Goal: Complete application form

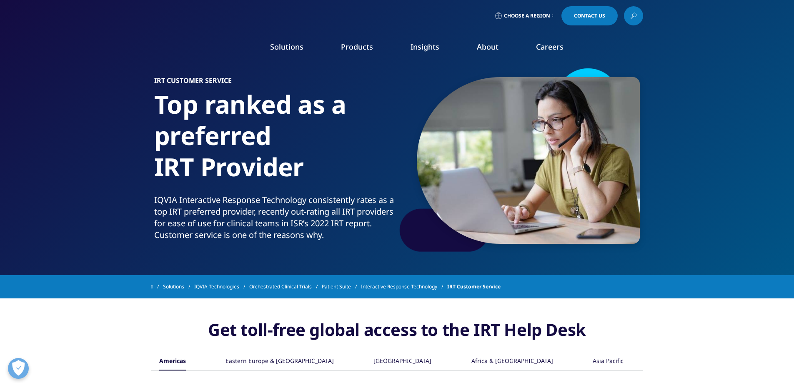
click at [583, 17] on span "Contact Us" at bounding box center [589, 15] width 31 height 5
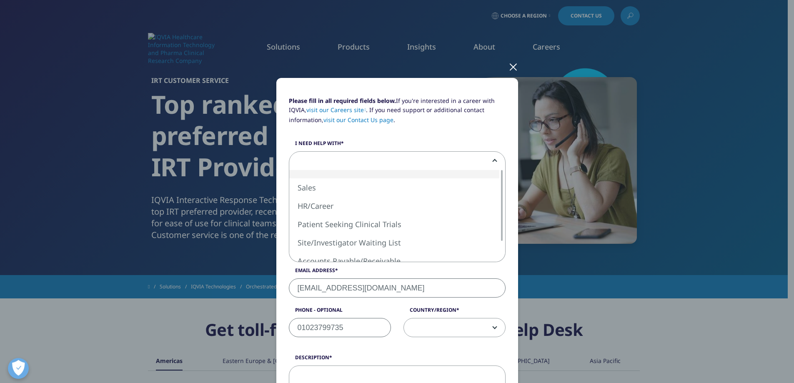
click at [355, 164] on span at bounding box center [397, 161] width 216 height 19
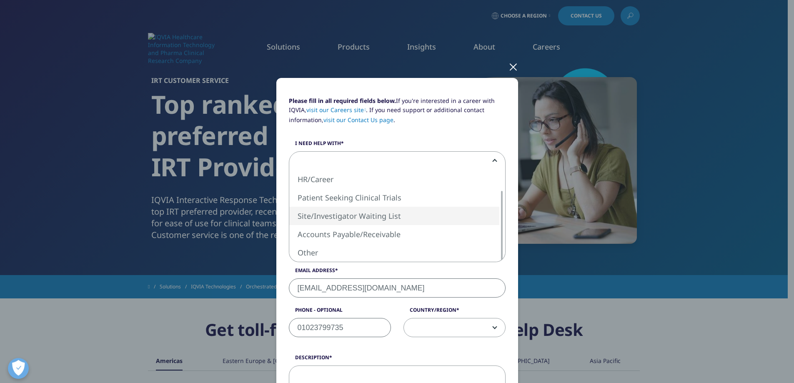
select select "Site Investigator Waiting List"
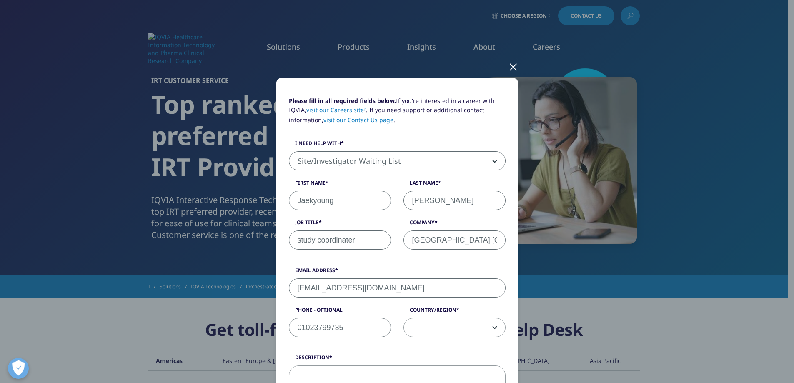
click at [361, 201] on input "Jaekyoung" at bounding box center [340, 200] width 102 height 19
drag, startPoint x: 361, startPoint y: 201, endPoint x: 214, endPoint y: 206, distance: 147.2
click at [215, 206] on div "Please fill in all required fields below. If you're interested in a career with…" at bounding box center [397, 346] width 492 height 693
type input "kyunghyun"
type input "Nam"
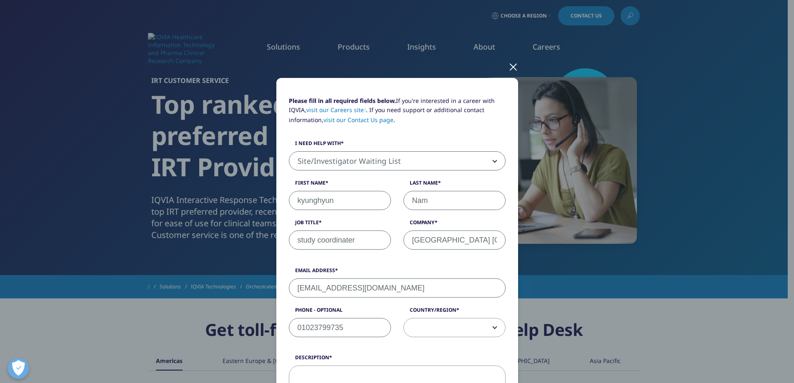
scroll to position [42, 0]
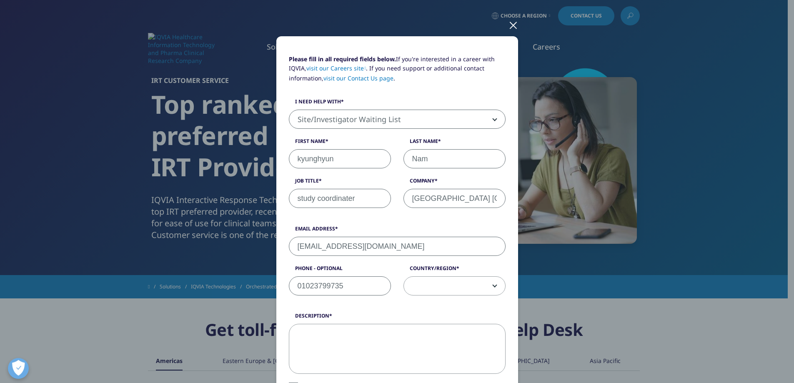
type input "[EMAIL_ADDRESS][DOMAIN_NAME]"
drag, startPoint x: 355, startPoint y: 285, endPoint x: 258, endPoint y: 282, distance: 97.1
click at [258, 282] on div "Please fill in all required fields below. If you're interested in a career with…" at bounding box center [397, 304] width 492 height 693
type input "01021151533"
click at [488, 282] on span at bounding box center [454, 286] width 101 height 19
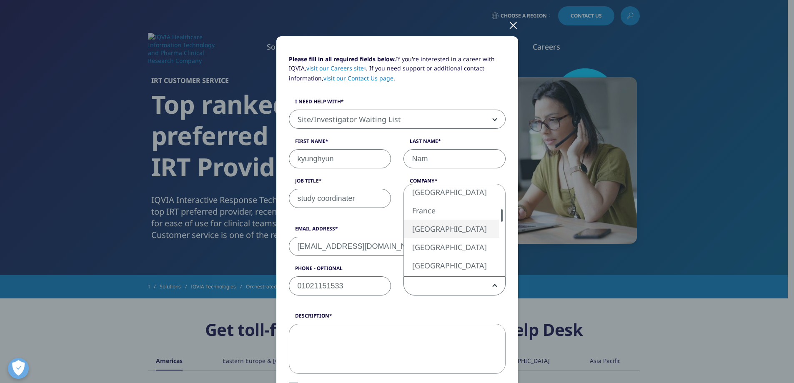
click at [433, 285] on span at bounding box center [454, 286] width 101 height 19
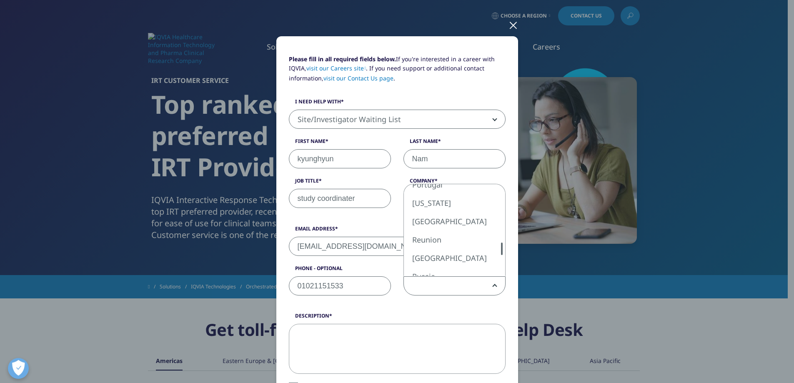
click at [500, 247] on div at bounding box center [501, 248] width 7 height 12
select select "[GEOGRAPHIC_DATA]"
click at [390, 334] on textarea "Description" at bounding box center [397, 349] width 217 height 50
click at [374, 328] on textarea "Description" at bounding box center [397, 349] width 217 height 50
paste textarea "An Error Has Occurred USER WITH PROVIDED LOGIN CREDENTIALS DOES NOT HAVE ACCESS…"
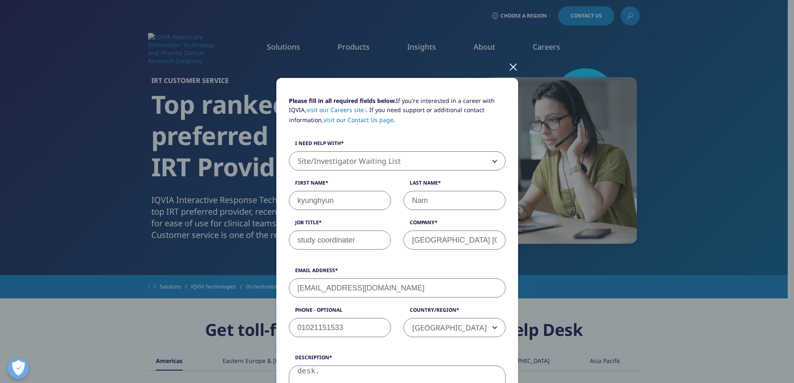
scroll to position [250, 0]
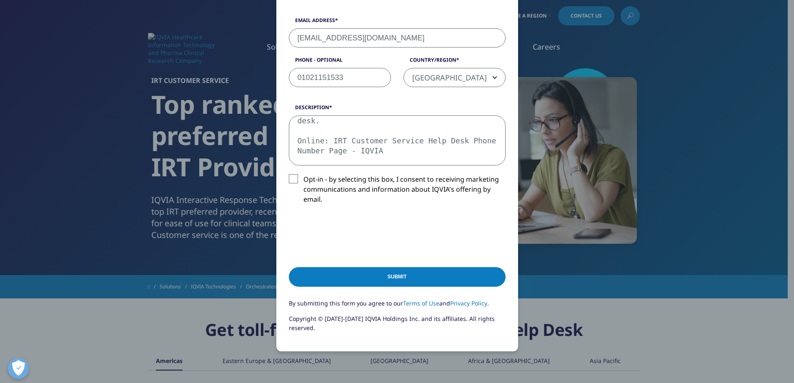
type textarea "An Error Has Occurred USER WITH PROVIDED LOGIN CREDENTIALS DOES NOT HAVE ACCESS…"
click at [386, 279] on input "Submit" at bounding box center [397, 277] width 217 height 20
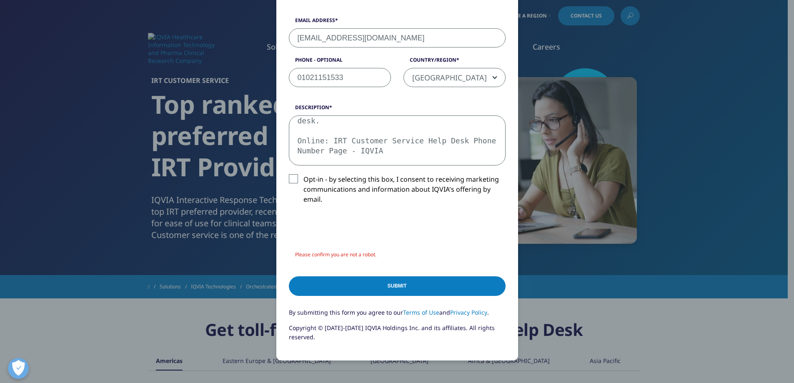
click at [382, 287] on input "Submit" at bounding box center [397, 286] width 217 height 20
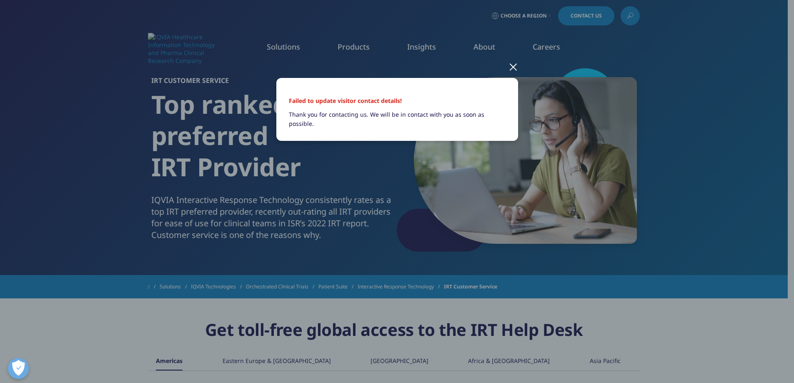
scroll to position [0, 0]
click at [511, 73] on div at bounding box center [513, 66] width 10 height 23
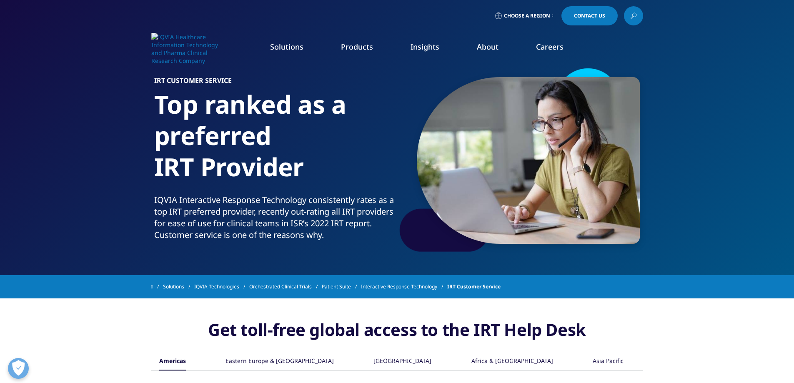
click at [494, 285] on span "IRT Customer Service" at bounding box center [473, 286] width 53 height 15
click at [471, 289] on span "IRT Customer Service" at bounding box center [473, 286] width 53 height 15
